Goal: Information Seeking & Learning: Learn about a topic

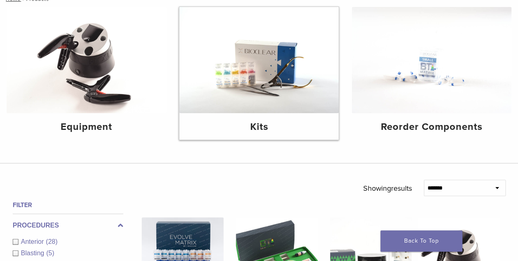
scroll to position [82, 0]
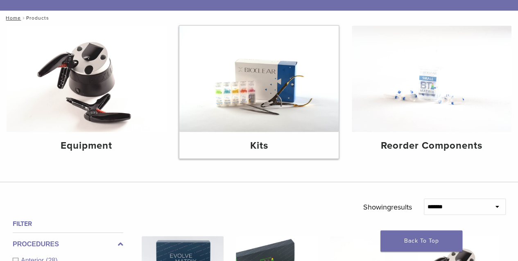
click at [261, 142] on h4 "Kits" at bounding box center [259, 146] width 146 height 15
click at [259, 110] on img at bounding box center [259, 79] width 160 height 106
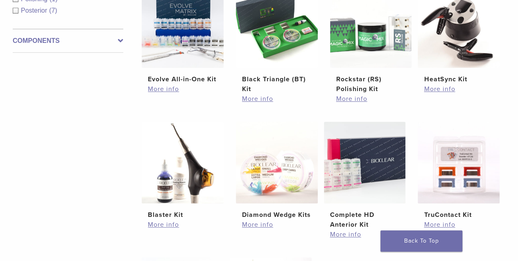
scroll to position [164, 0]
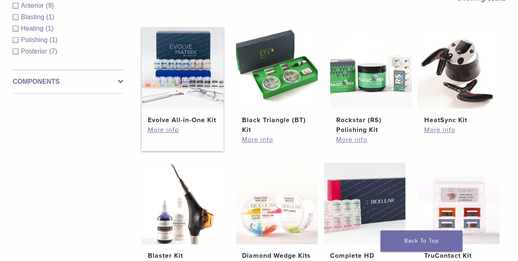
click at [193, 120] on h2 "Evolve All-in-One Kit" at bounding box center [183, 120] width 70 height 10
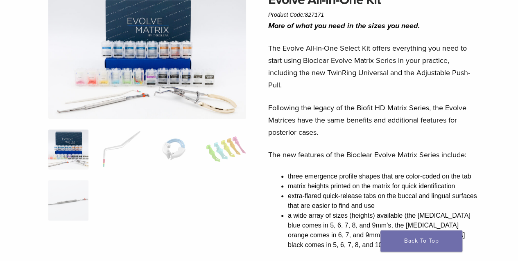
scroll to position [82, 0]
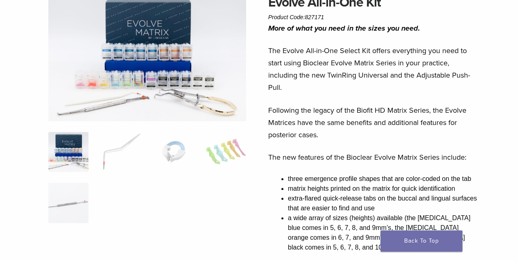
click at [78, 149] on img at bounding box center [68, 152] width 40 height 40
click at [224, 146] on img at bounding box center [226, 152] width 40 height 40
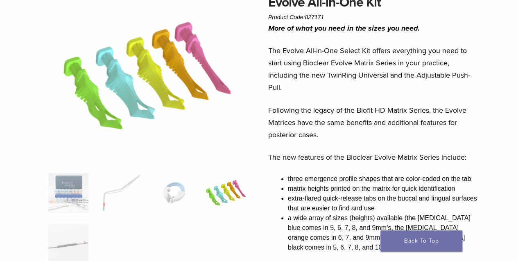
click at [173, 147] on img at bounding box center [147, 78] width 170 height 170
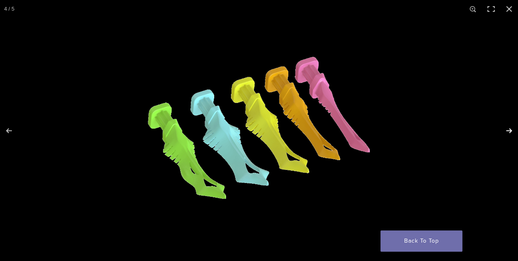
click at [510, 131] on button "Next (arrow right)" at bounding box center [503, 130] width 29 height 41
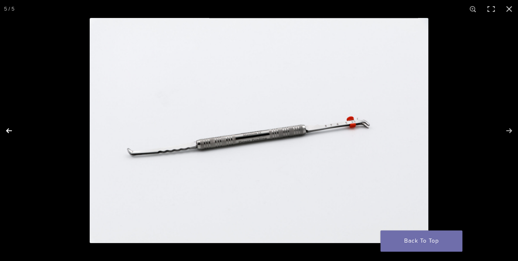
click at [9, 131] on button "Previous (arrow left)" at bounding box center [14, 130] width 29 height 41
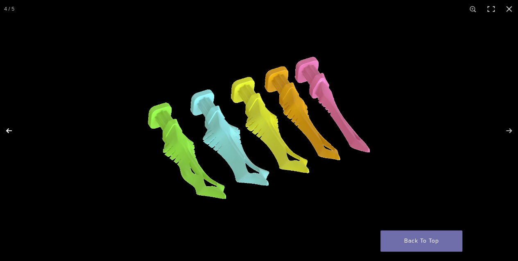
click at [9, 131] on button "Previous (arrow left)" at bounding box center [14, 130] width 29 height 41
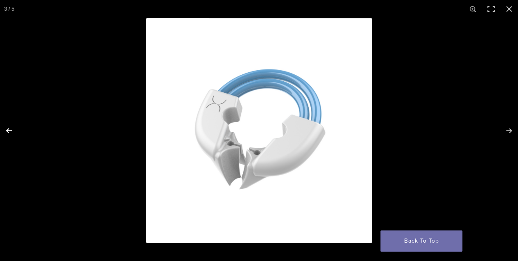
click at [9, 131] on button "Previous (arrow left)" at bounding box center [14, 130] width 29 height 41
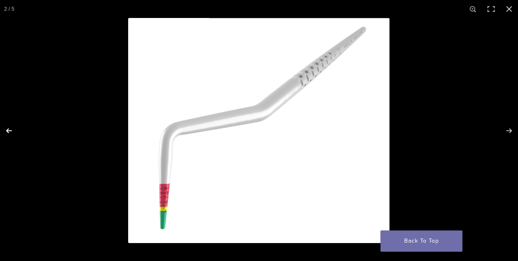
click at [10, 131] on button "Previous (arrow left)" at bounding box center [14, 130] width 29 height 41
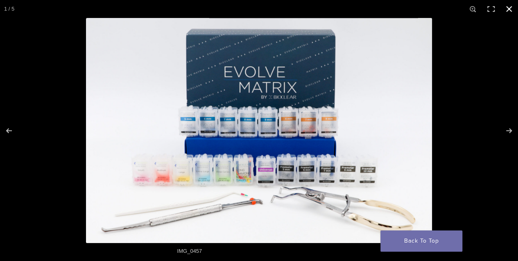
click at [509, 9] on button "Close (Esc)" at bounding box center [509, 9] width 18 height 18
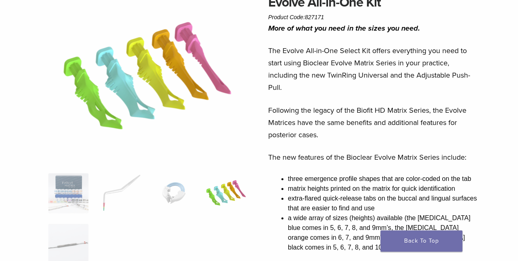
scroll to position [74, 0]
